Goal: Navigation & Orientation: Find specific page/section

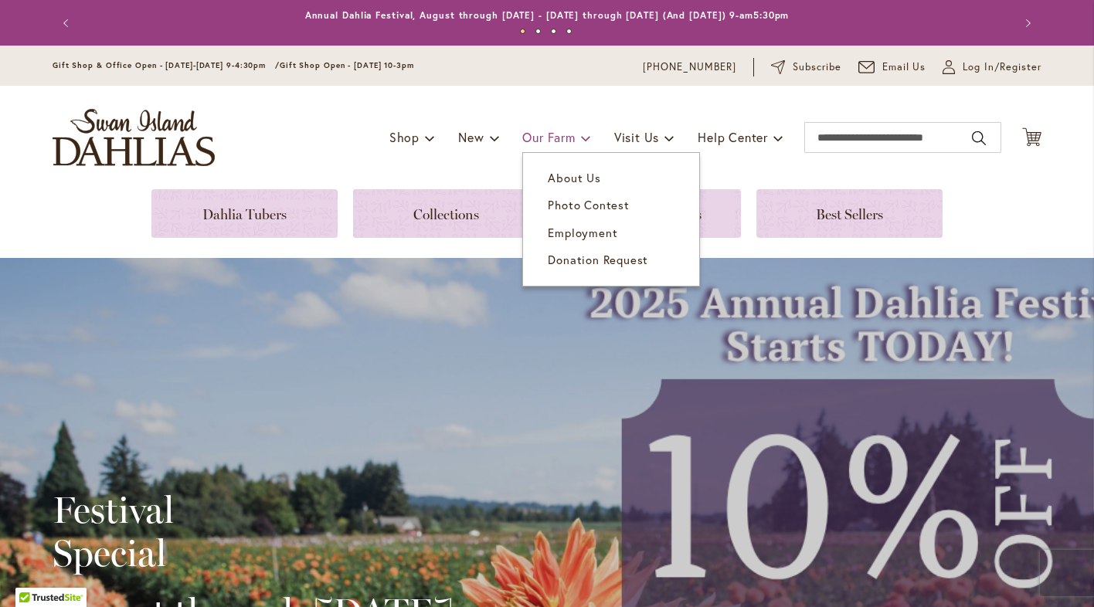
click at [542, 138] on span "Our Farm" at bounding box center [548, 137] width 53 height 16
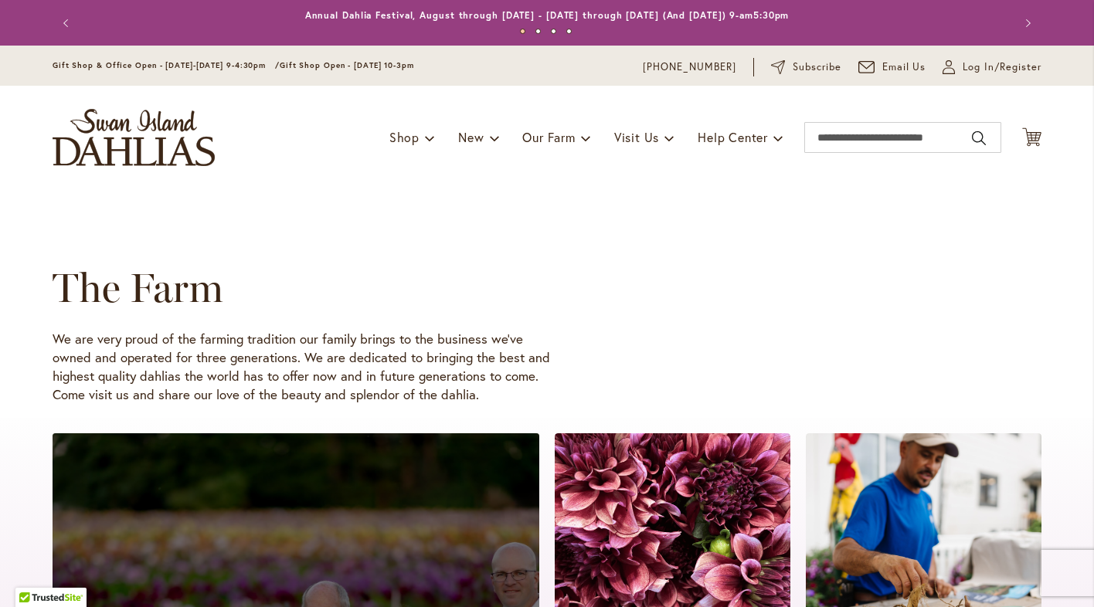
drag, startPoint x: 1090, startPoint y: 115, endPoint x: 1078, endPoint y: 209, distance: 95.0
click at [1091, 124] on header "Skip to Content Gift Shop & Office Open - Monday-Friday 9-4:30pm / Gift Shop Op…" at bounding box center [547, 118] width 1094 height 144
drag, startPoint x: 1089, startPoint y: 121, endPoint x: 1099, endPoint y: 240, distance: 119.4
click at [1094, 240] on html "Skip to Accessibility Information The store will not work correctly in the case…" at bounding box center [547, 303] width 1094 height 607
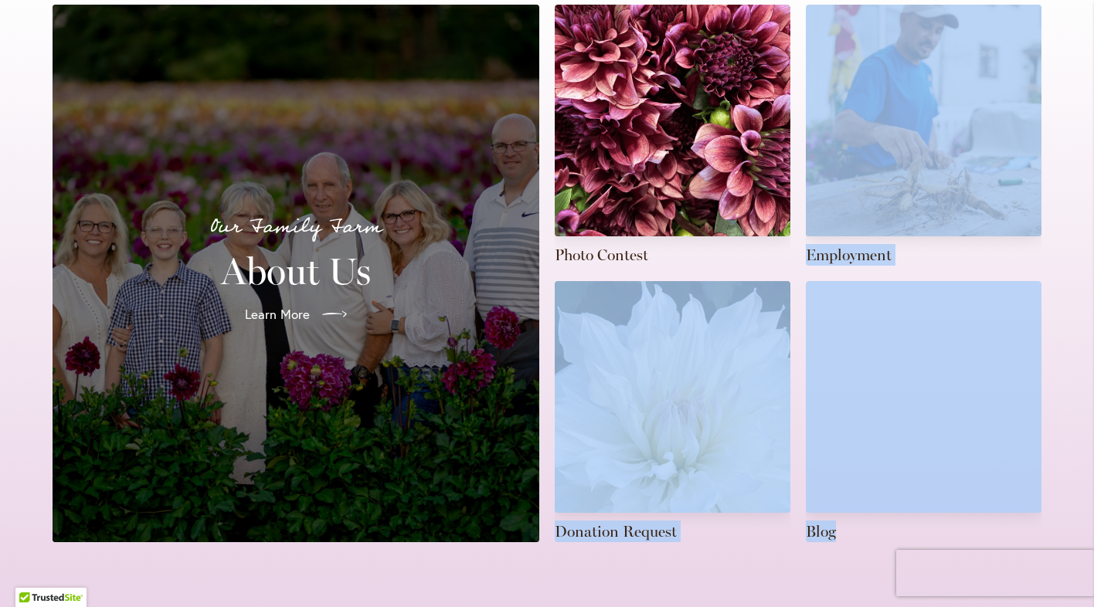
drag, startPoint x: 1072, startPoint y: 522, endPoint x: 1070, endPoint y: 608, distance: 86.6
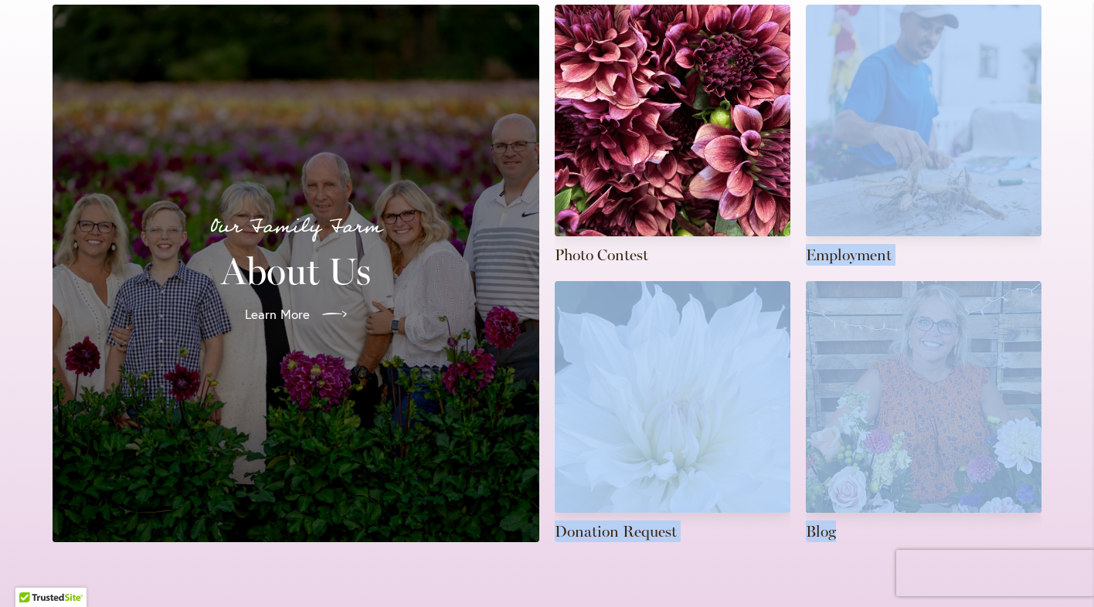
click at [1070, 607] on html "Skip to Accessibility Information The store will not work correctly in the case…" at bounding box center [547, 303] width 1094 height 607
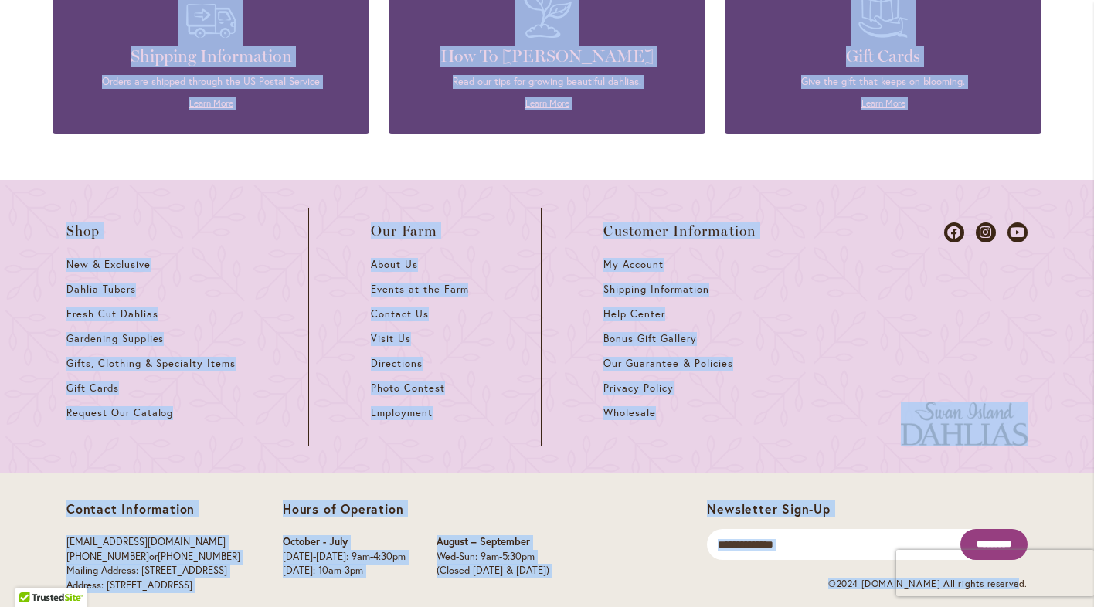
scroll to position [2101, 0]
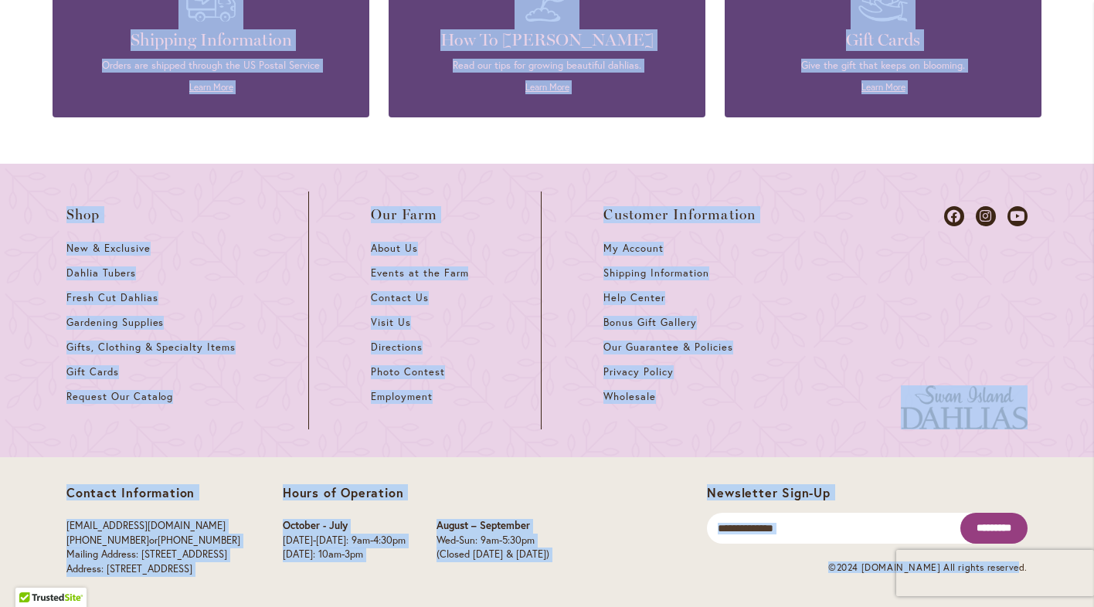
drag, startPoint x: 1061, startPoint y: 523, endPoint x: 1056, endPoint y: 604, distance: 81.3
